Goal: Transaction & Acquisition: Purchase product/service

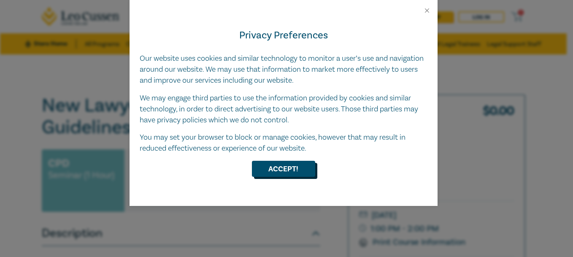
click at [301, 168] on button "Accept!" at bounding box center [283, 169] width 63 height 16
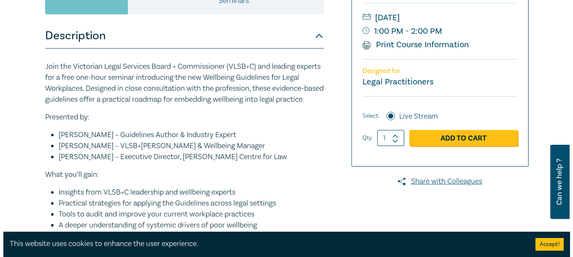
scroll to position [202, 0]
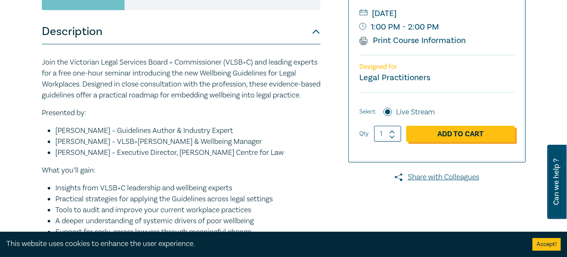
click at [454, 132] on link "Add to Cart" at bounding box center [460, 134] width 108 height 16
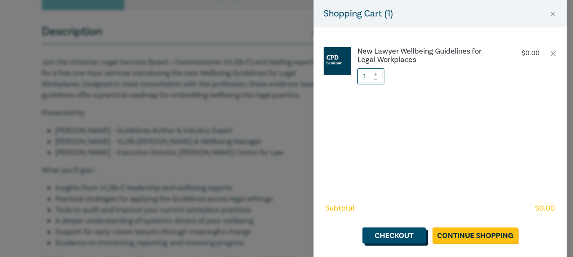
click at [408, 232] on link "Checkout" at bounding box center [393, 235] width 63 height 16
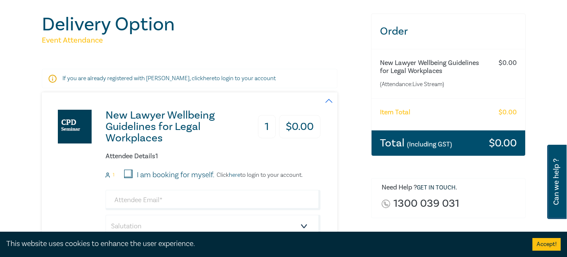
scroll to position [92, 0]
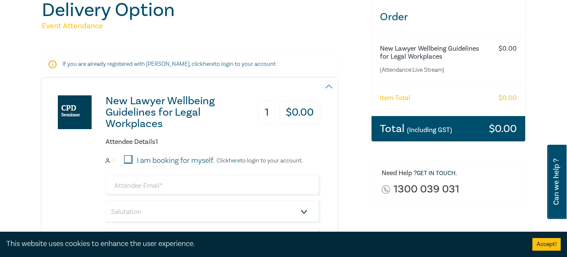
click at [130, 157] on input "I am booking for myself." at bounding box center [128, 159] width 8 height 8
checkbox input "true"
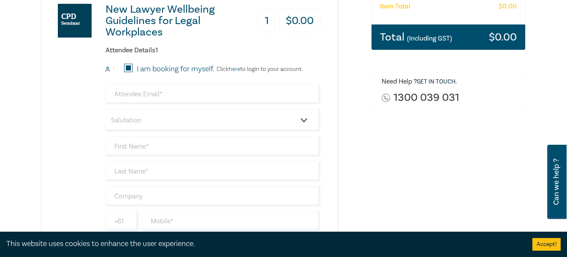
scroll to position [191, 0]
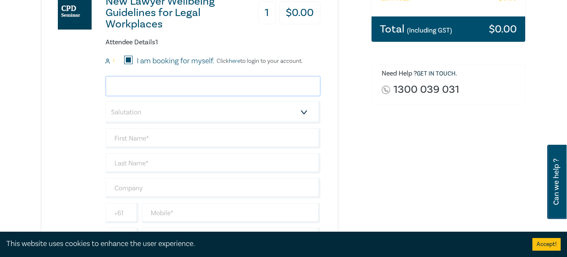
click at [242, 95] on input "email" at bounding box center [212, 86] width 215 height 20
type input "doug.robertson31@gmail.com"
type input "[PERSON_NAME]"
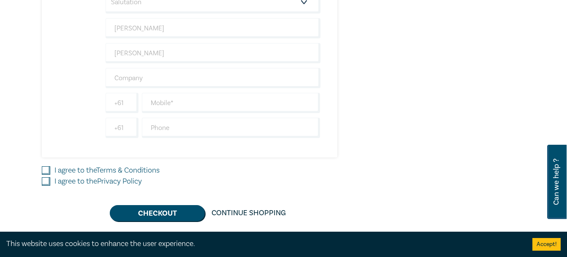
scroll to position [305, 0]
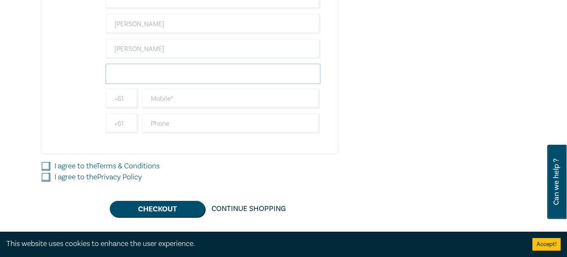
click at [129, 84] on input "text" at bounding box center [212, 74] width 215 height 20
drag, startPoint x: 153, startPoint y: 73, endPoint x: 158, endPoint y: 71, distance: 4.8
click at [156, 72] on input "Peer Legal" at bounding box center [212, 74] width 215 height 20
type input "Peer Legal"
drag, startPoint x: 161, startPoint y: 102, endPoint x: 170, endPoint y: 101, distance: 8.4
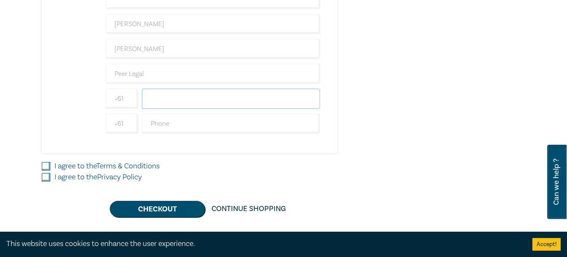
click at [167, 101] on input "text" at bounding box center [231, 99] width 178 height 20
type input "0411072107"
click at [144, 73] on input "Peer Legal" at bounding box center [212, 74] width 215 height 20
click at [127, 82] on input "Peer Legal" at bounding box center [212, 74] width 215 height 20
click at [156, 77] on input "Peer Legal" at bounding box center [212, 74] width 215 height 20
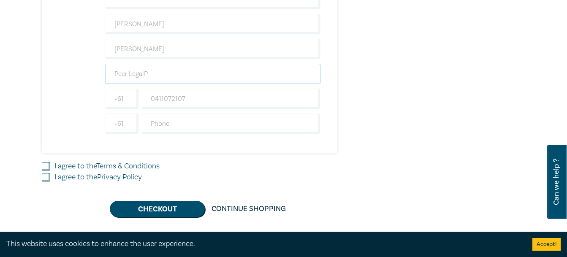
type input "Peer Legal"
click at [46, 163] on input "I agree to the Terms & Conditions" at bounding box center [46, 166] width 8 height 8
checkbox input "true"
drag, startPoint x: 45, startPoint y: 176, endPoint x: 62, endPoint y: 169, distance: 18.7
click at [45, 175] on input "I agree to the Privacy Policy" at bounding box center [46, 177] width 8 height 8
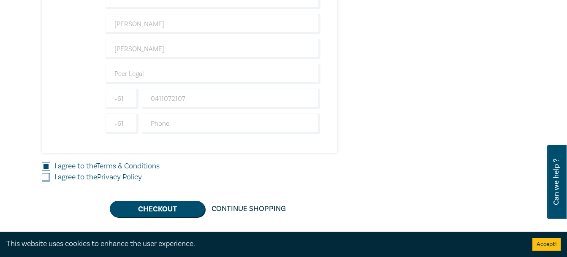
checkbox input "true"
click at [157, 119] on input "text" at bounding box center [231, 123] width 178 height 20
type input "0411072107"
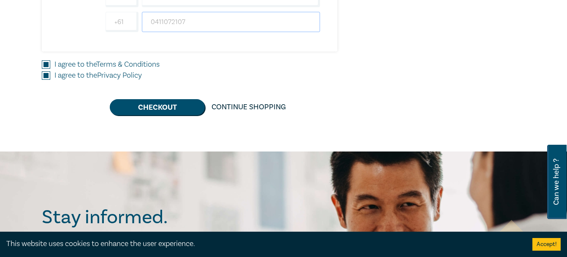
scroll to position [446, 0]
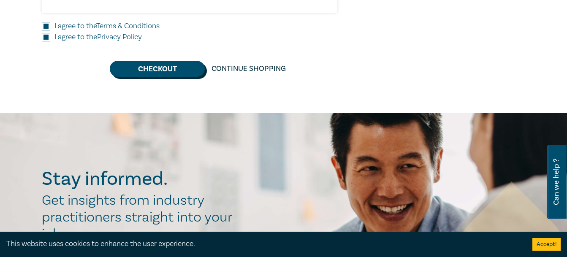
click at [149, 70] on button "Checkout" at bounding box center [157, 69] width 95 height 16
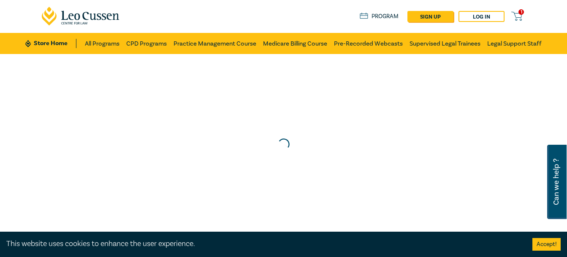
scroll to position [0, 0]
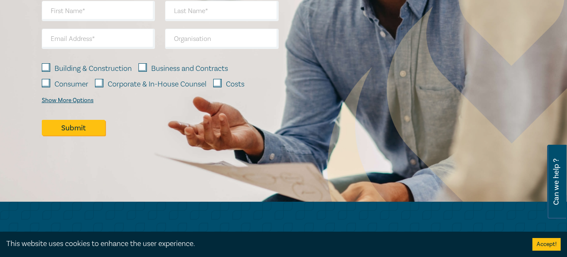
scroll to position [829, 0]
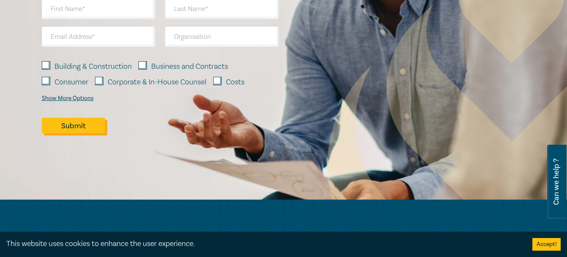
click at [70, 127] on button "Submit" at bounding box center [73, 126] width 63 height 16
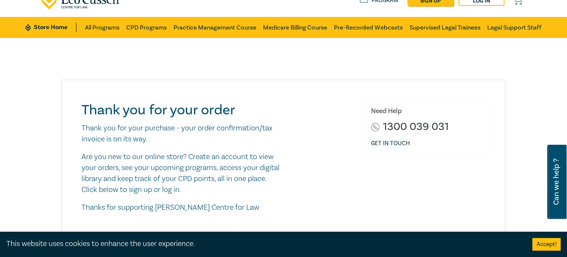
scroll to position [0, 0]
